Goal: Transaction & Acquisition: Book appointment/travel/reservation

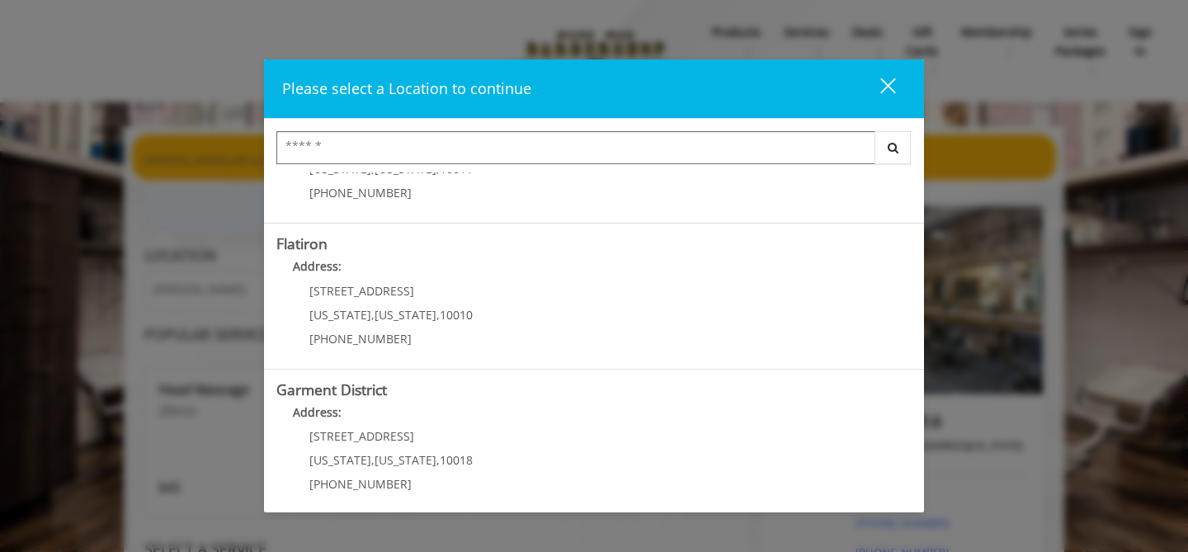
scroll to position [397, 0]
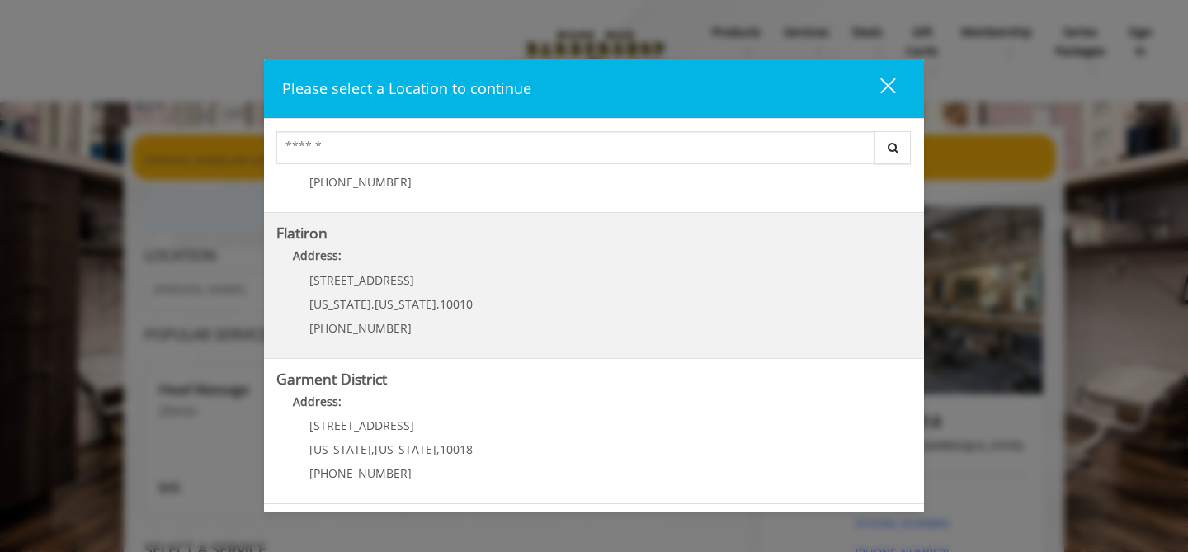
click at [426, 287] on div "10 E 23rd St New York , New York , 10010 (917) 475-1765" at bounding box center [378, 310] width 205 height 72
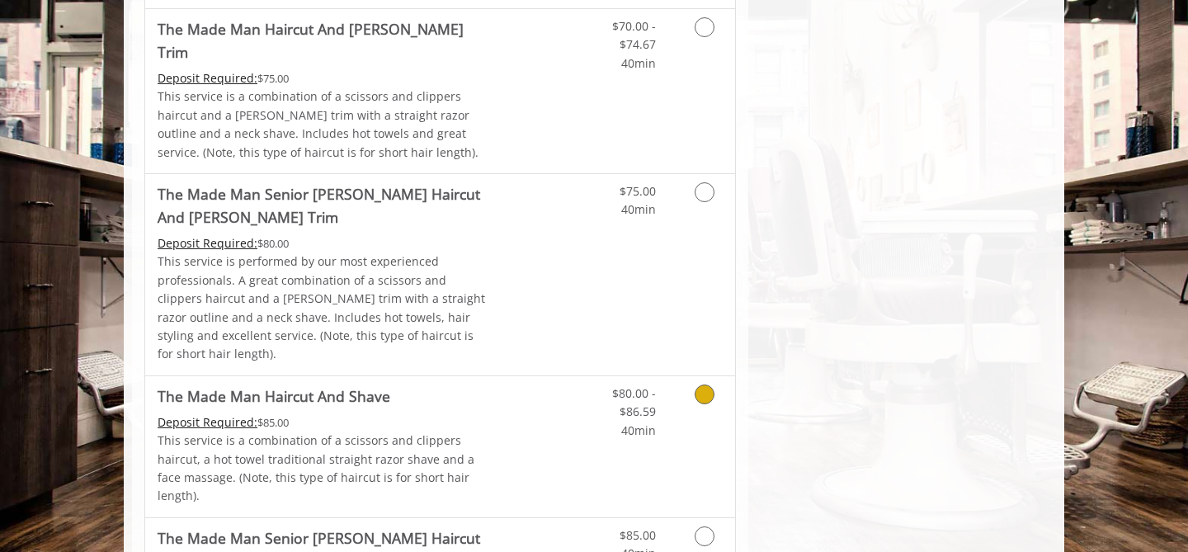
scroll to position [1254, 0]
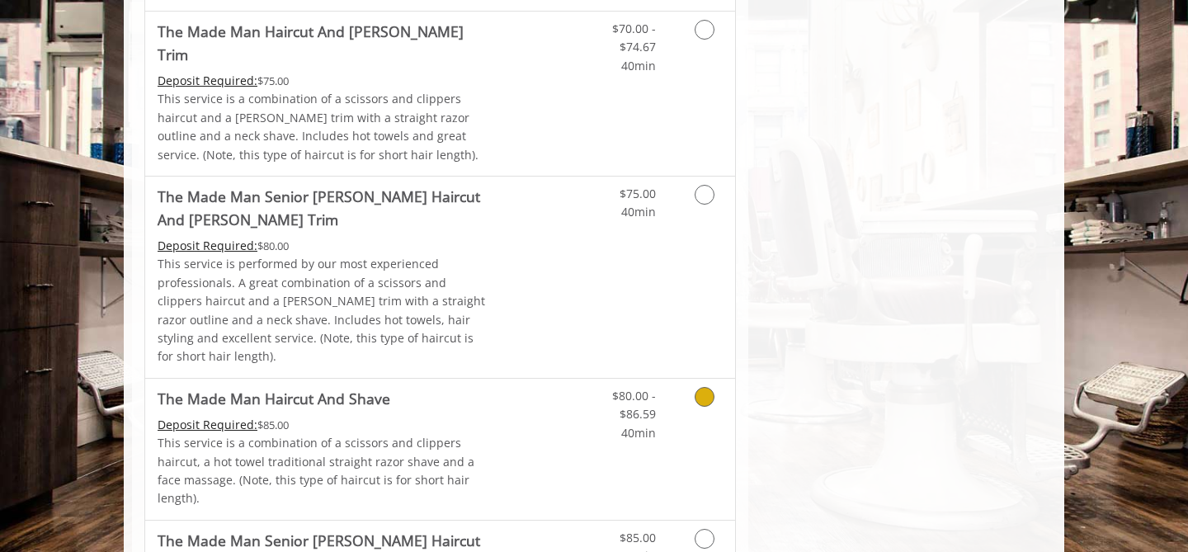
click at [707, 387] on icon "Grooming services" at bounding box center [705, 397] width 20 height 20
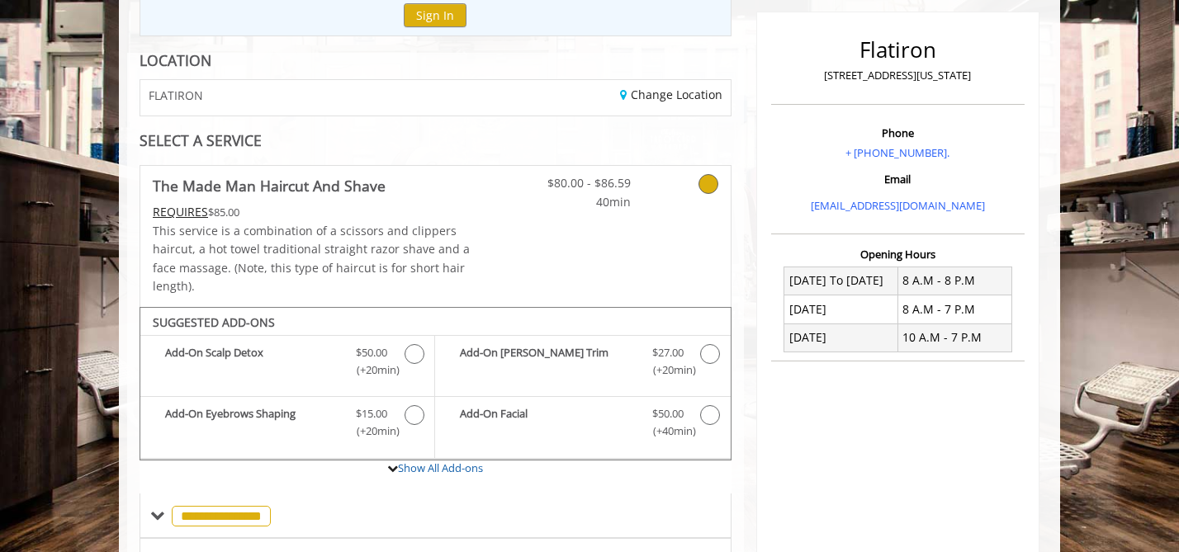
scroll to position [175, 0]
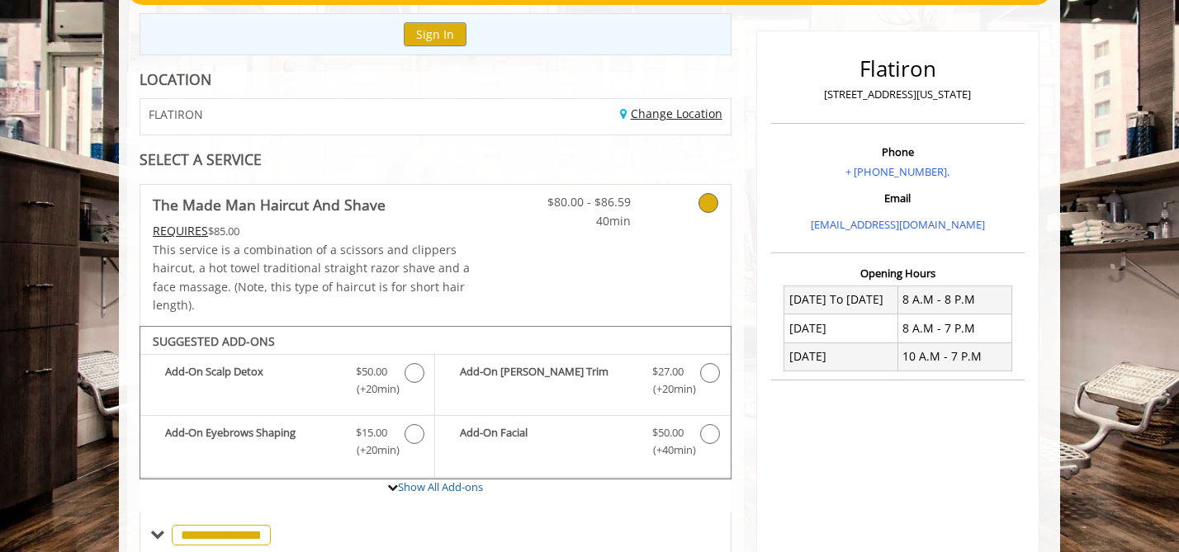
click at [659, 117] on link "Change Location" at bounding box center [671, 114] width 102 height 16
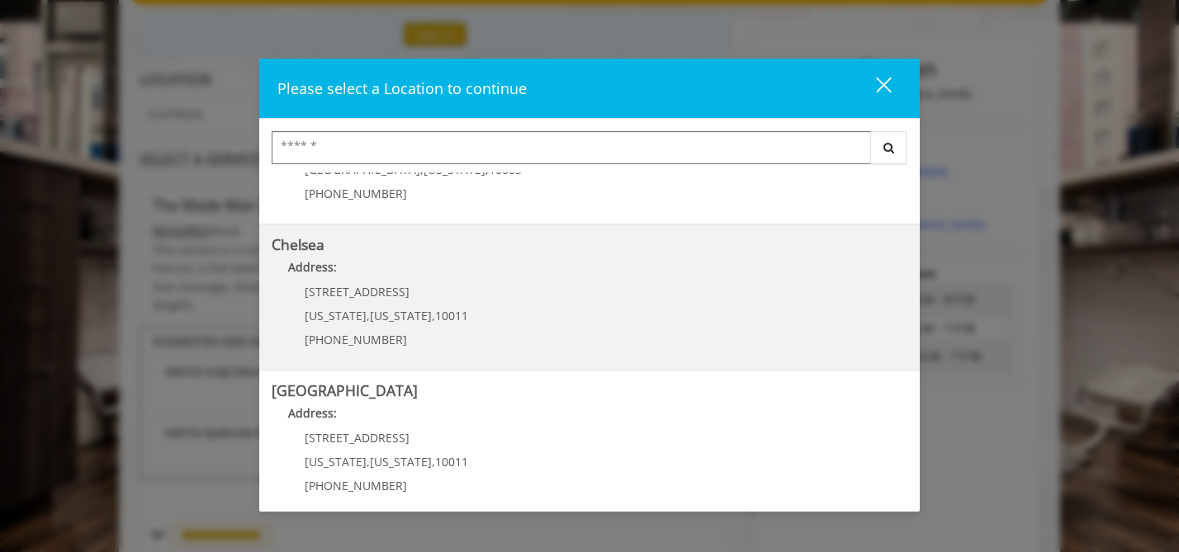
scroll to position [136, 0]
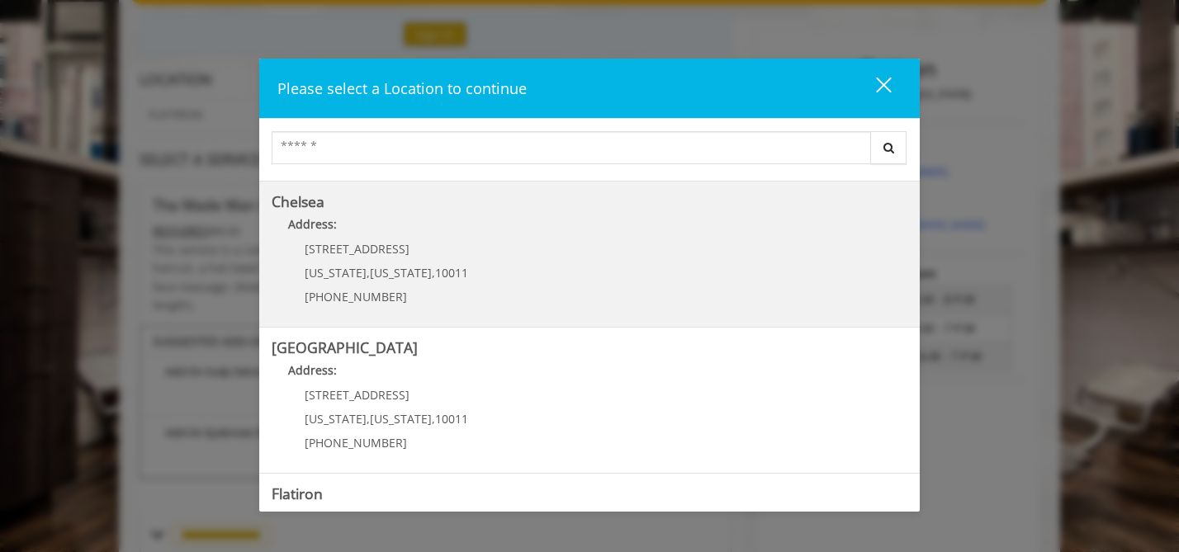
click at [474, 276] on link "Chelsea Address: [STREET_ADDRESS][US_STATE][US_STATE] (917) 639-3902" at bounding box center [590, 254] width 636 height 120
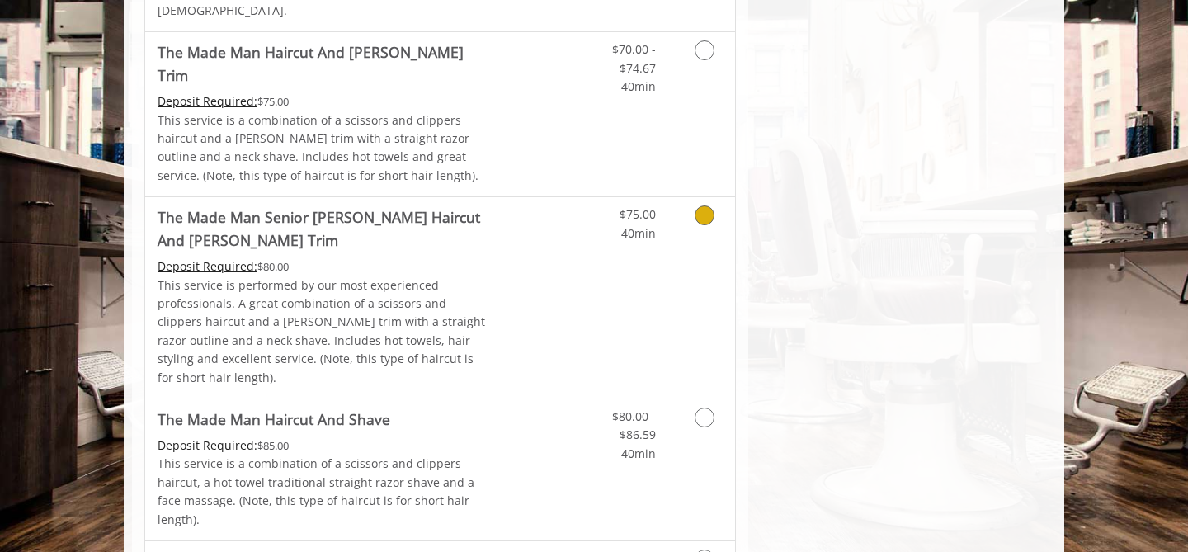
scroll to position [1441, 0]
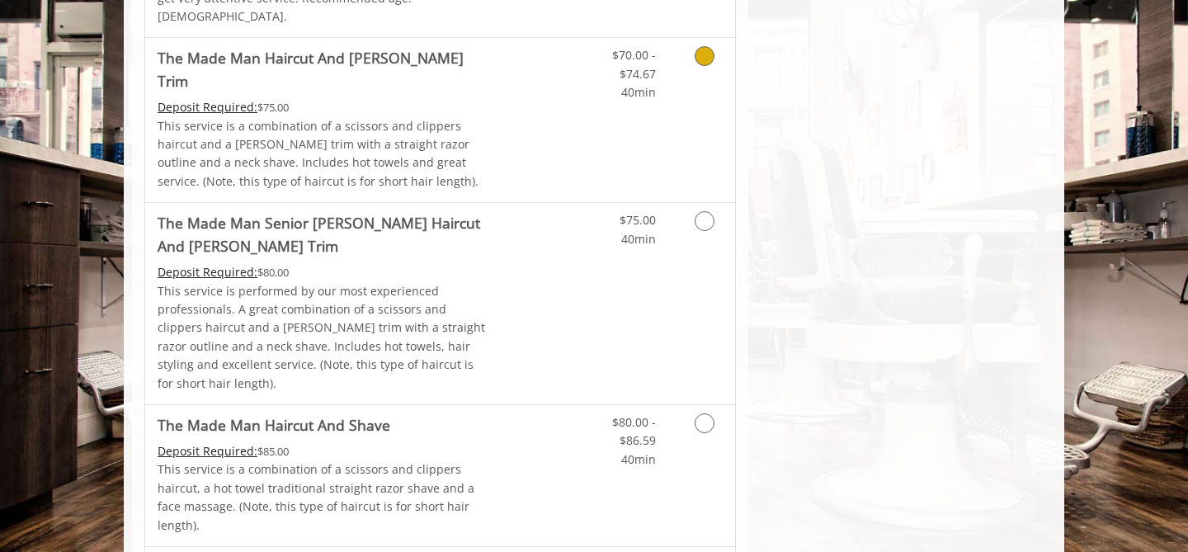
click at [708, 46] on icon "Grooming services" at bounding box center [705, 56] width 20 height 20
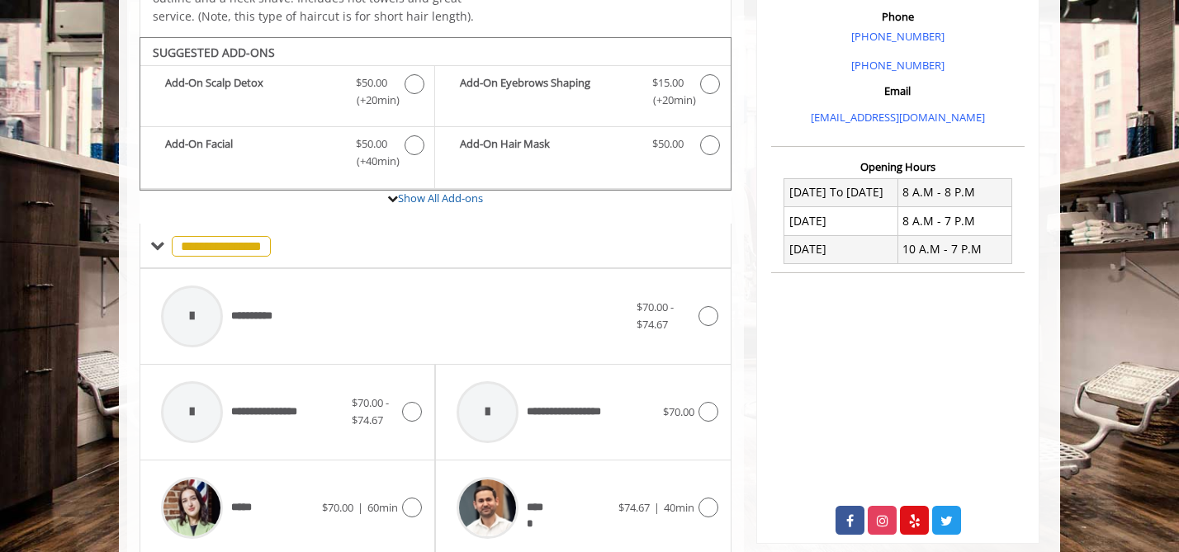
scroll to position [471, 0]
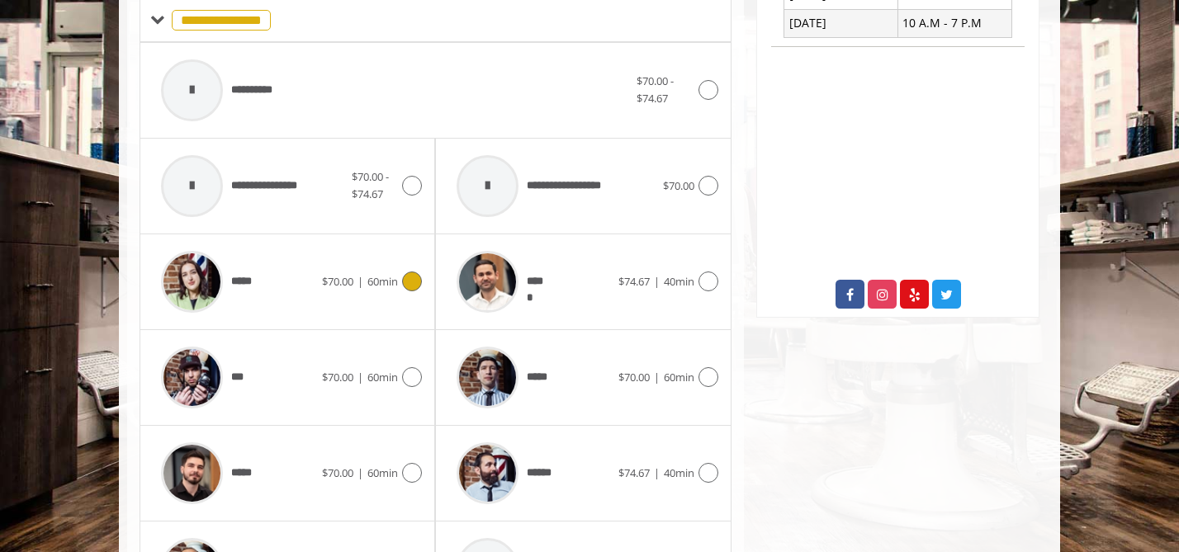
click at [410, 272] on icon at bounding box center [412, 282] width 20 height 20
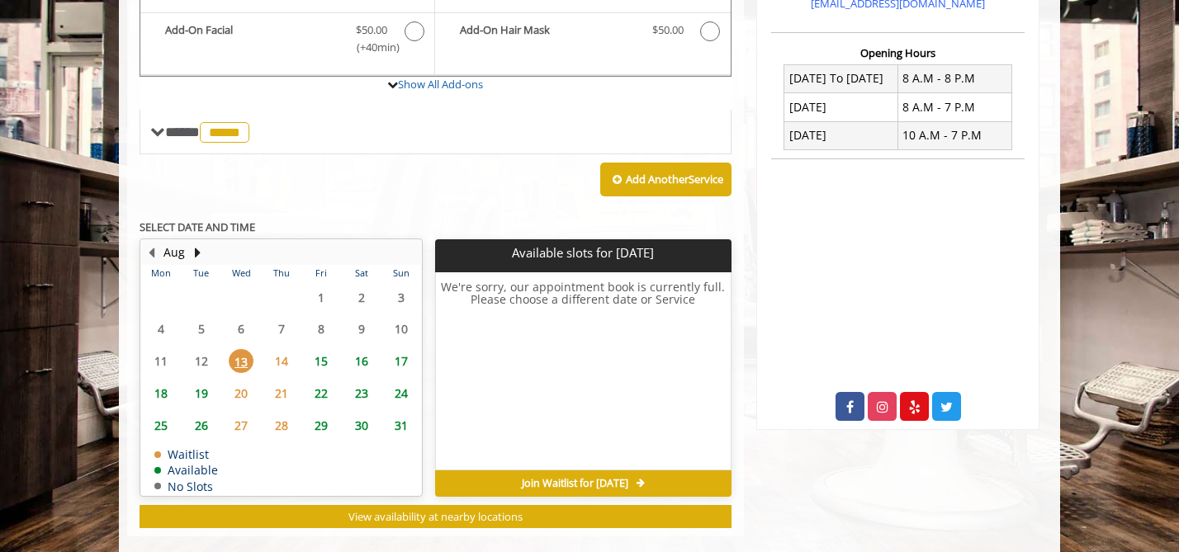
scroll to position [602, 0]
